Goal: Information Seeking & Learning: Learn about a topic

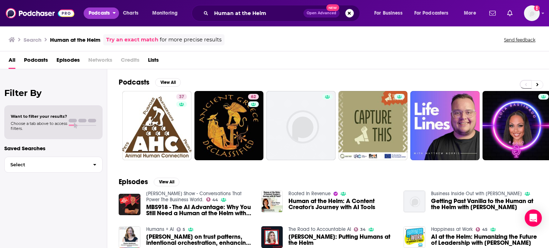
click at [87, 11] on button "Podcasts" at bounding box center [101, 13] width 35 height 11
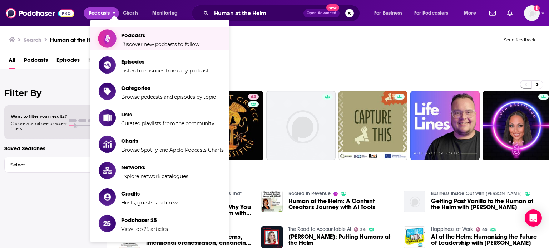
click at [143, 36] on span "Podcasts" at bounding box center [160, 35] width 78 height 7
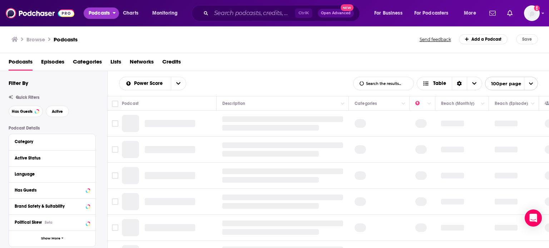
click at [106, 15] on span "Podcasts" at bounding box center [99, 13] width 21 height 10
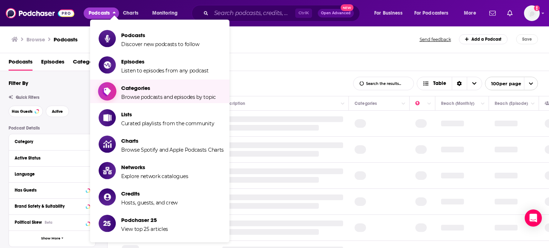
click at [162, 91] on span "Categories" at bounding box center [168, 88] width 95 height 7
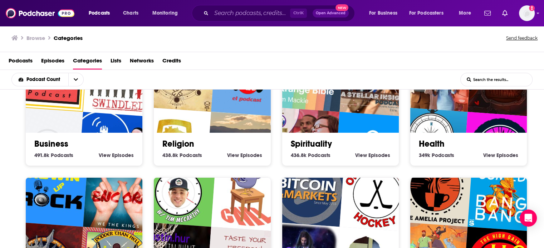
scroll to position [143, 0]
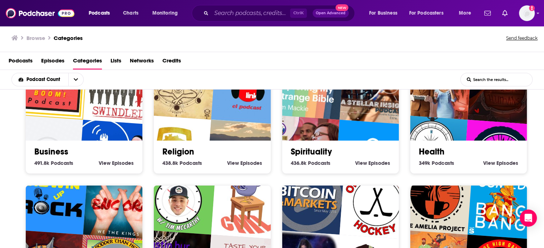
click at [162, 147] on link "Religion" at bounding box center [178, 152] width 32 height 11
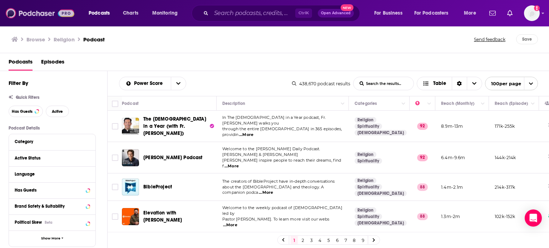
click at [64, 19] on img at bounding box center [40, 13] width 69 height 14
